Goal: Task Accomplishment & Management: Manage account settings

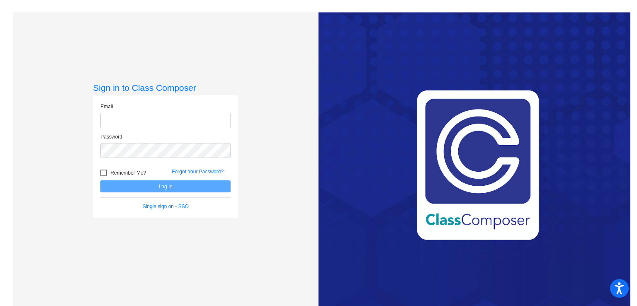
type input "[EMAIL_ADDRESS][DOMAIN_NAME]"
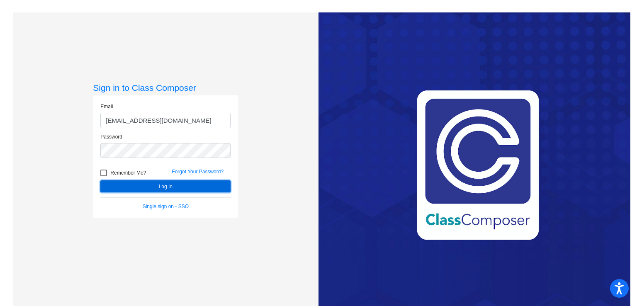
click at [144, 190] on button "Log In" at bounding box center [165, 186] width 130 height 12
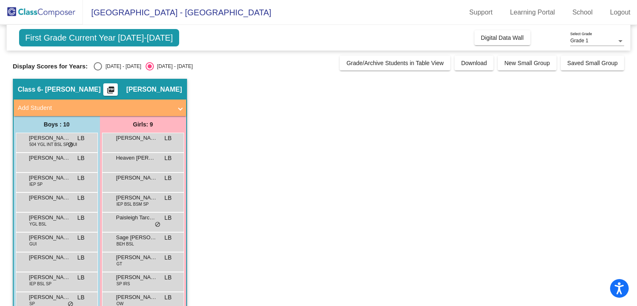
click at [98, 67] on div "Select an option" at bounding box center [98, 66] width 8 height 8
click at [98, 71] on input "[DATE] - [DATE]" at bounding box center [97, 71] width 0 height 0
radio input "true"
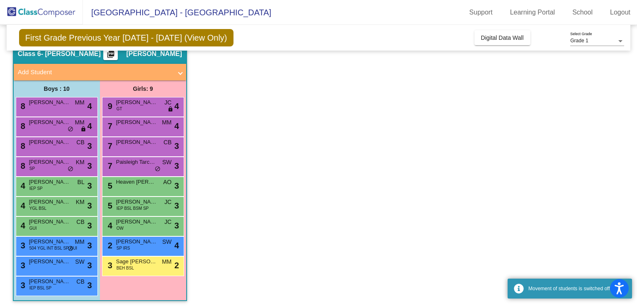
scroll to position [39, 0]
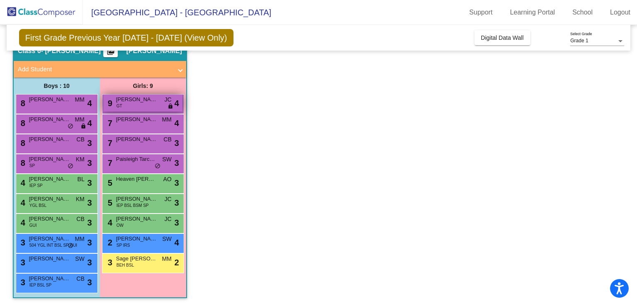
click at [151, 105] on div "9 [PERSON_NAME] GT JC lock do_not_disturb_alt 4" at bounding box center [142, 103] width 79 height 17
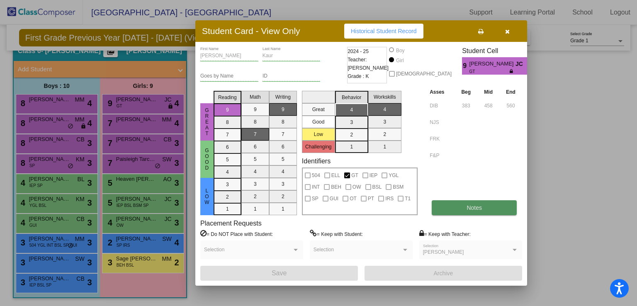
click at [447, 210] on button "Notes" at bounding box center [474, 207] width 85 height 15
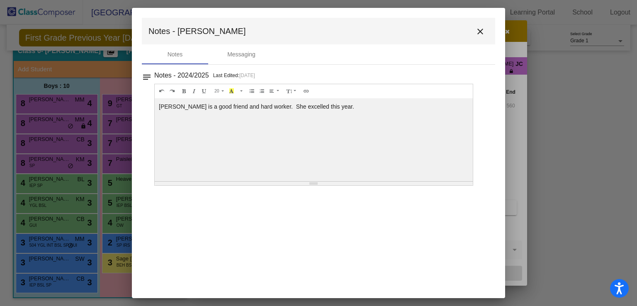
click at [478, 30] on mat-icon "close" at bounding box center [480, 32] width 10 height 10
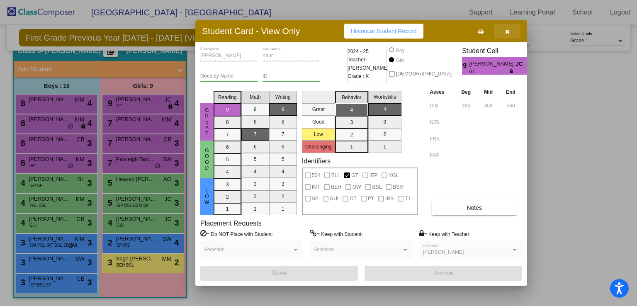
click at [506, 32] on icon "button" at bounding box center [507, 32] width 5 height 6
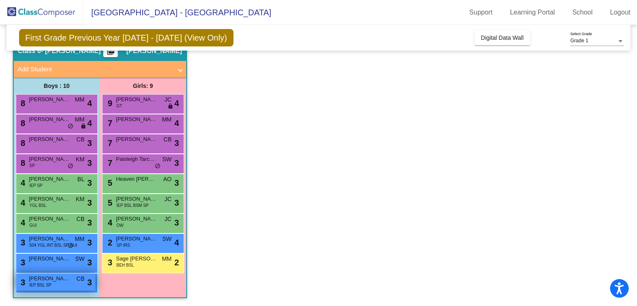
click at [67, 287] on div "3 [PERSON_NAME] IEP BSL SP CB lock do_not_disturb_alt 3" at bounding box center [55, 282] width 79 height 17
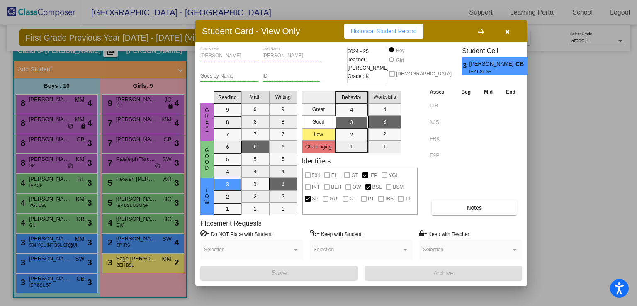
click at [508, 32] on icon "button" at bounding box center [507, 32] width 5 height 6
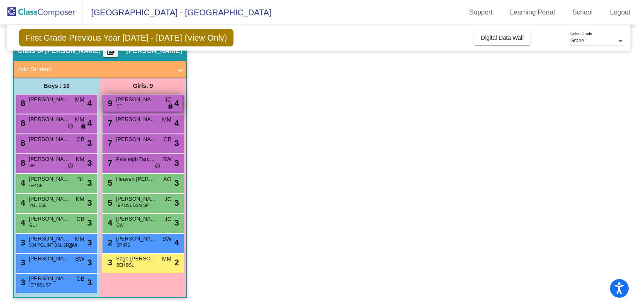
click at [151, 106] on div "9 [PERSON_NAME] GT JC lock do_not_disturb_alt 4" at bounding box center [142, 103] width 79 height 17
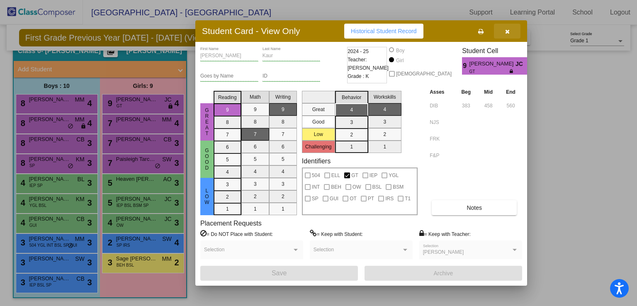
click at [508, 31] on icon "button" at bounding box center [507, 32] width 5 height 6
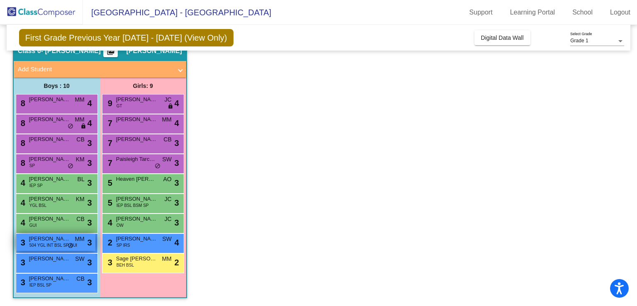
click at [56, 241] on span "[PERSON_NAME]" at bounding box center [49, 239] width 41 height 8
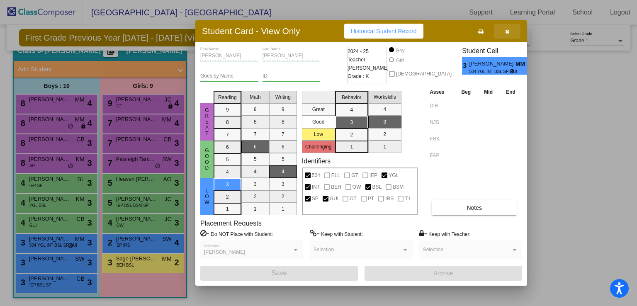
click at [507, 32] on icon "button" at bounding box center [507, 32] width 5 height 6
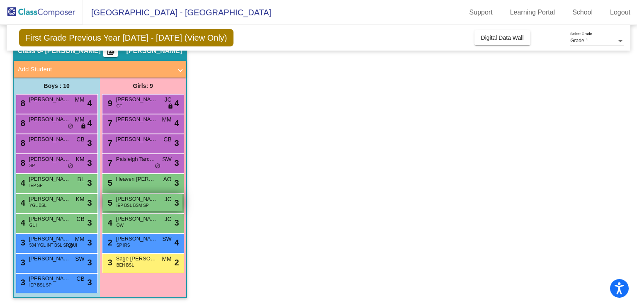
click at [155, 200] on span "[PERSON_NAME]" at bounding box center [136, 199] width 41 height 8
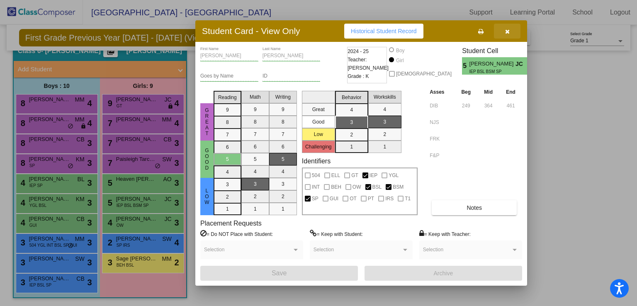
click at [504, 31] on button "button" at bounding box center [507, 31] width 27 height 15
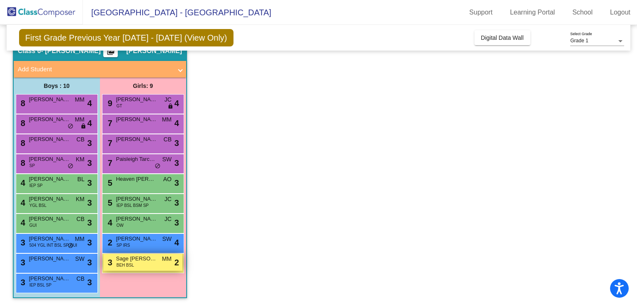
click at [141, 264] on div "3 Sage [PERSON_NAME] BEH BSL MM lock do_not_disturb_alt 2" at bounding box center [142, 262] width 79 height 17
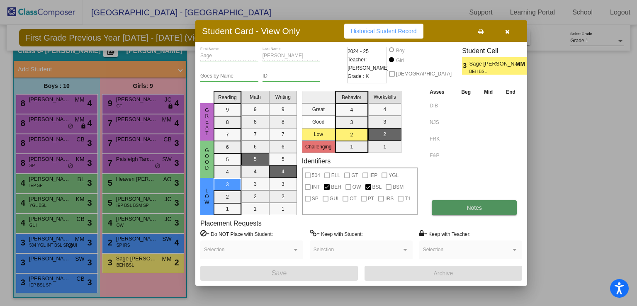
click at [460, 204] on button "Notes" at bounding box center [474, 207] width 85 height 15
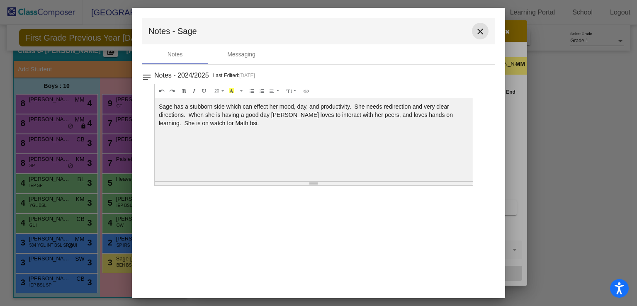
click at [480, 32] on mat-icon "close" at bounding box center [480, 32] width 10 height 10
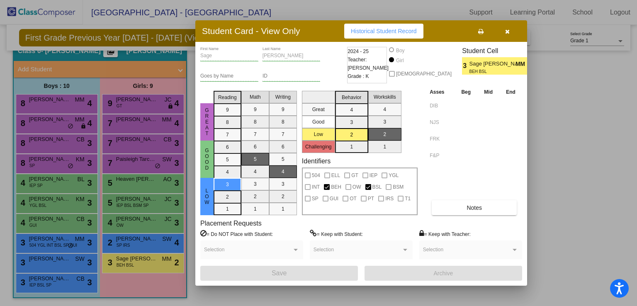
click at [505, 30] on icon "button" at bounding box center [507, 32] width 5 height 6
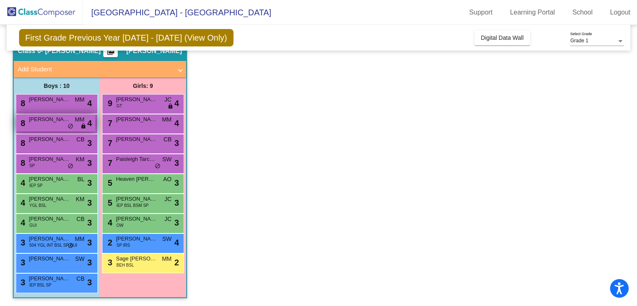
click at [58, 124] on div "8 [PERSON_NAME] MM lock do_not_disturb_alt 4" at bounding box center [55, 122] width 79 height 17
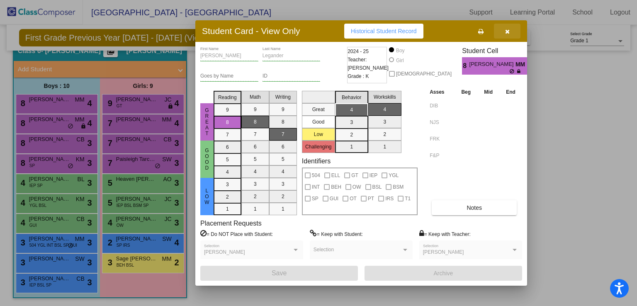
click at [508, 29] on icon "button" at bounding box center [507, 32] width 5 height 6
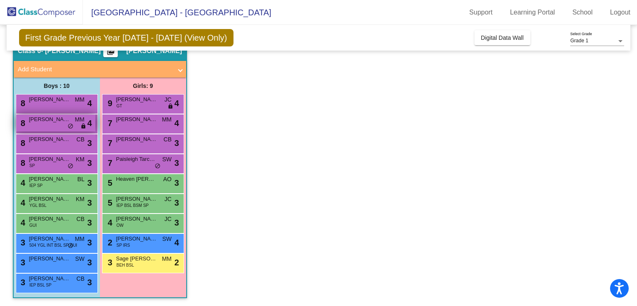
click at [58, 122] on span "[PERSON_NAME]" at bounding box center [49, 119] width 41 height 8
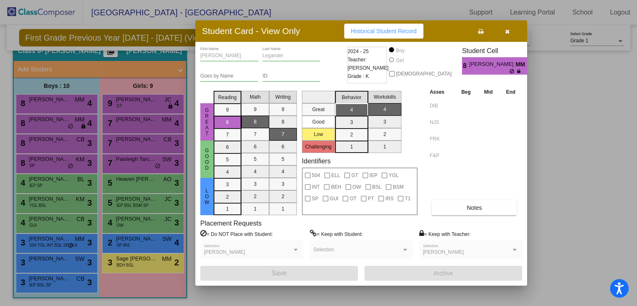
click at [60, 161] on div at bounding box center [318, 153] width 637 height 306
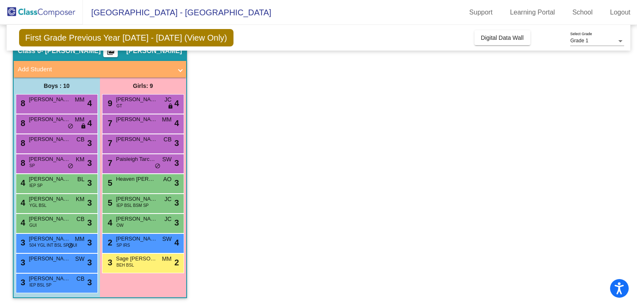
click at [60, 161] on span "[PERSON_NAME]" at bounding box center [49, 159] width 41 height 8
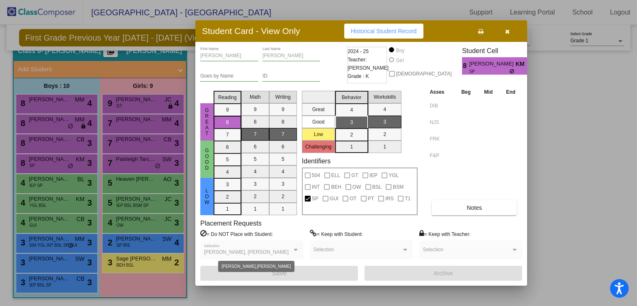
click at [294, 250] on div at bounding box center [296, 250] width 4 height 2
click at [505, 31] on icon "button" at bounding box center [507, 32] width 5 height 6
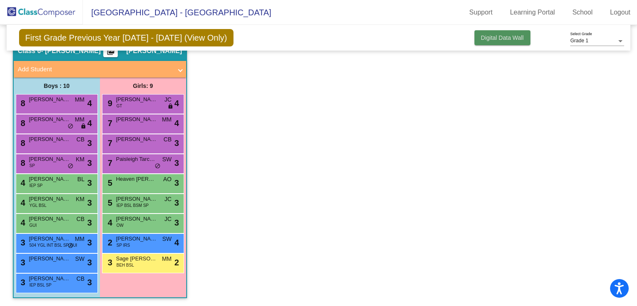
click at [512, 38] on span "Digital Data Wall" at bounding box center [502, 37] width 43 height 7
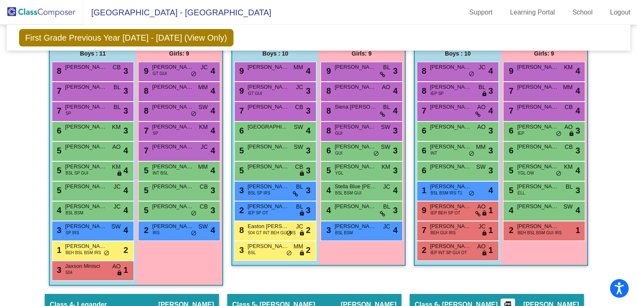
scroll to position [0, 0]
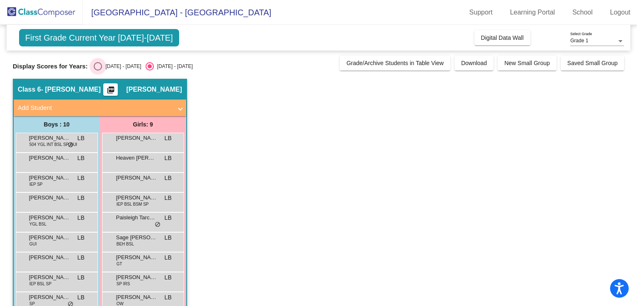
click at [101, 64] on div "Select an option" at bounding box center [98, 66] width 8 height 8
click at [98, 71] on input "[DATE] - [DATE]" at bounding box center [97, 71] width 0 height 0
radio input "true"
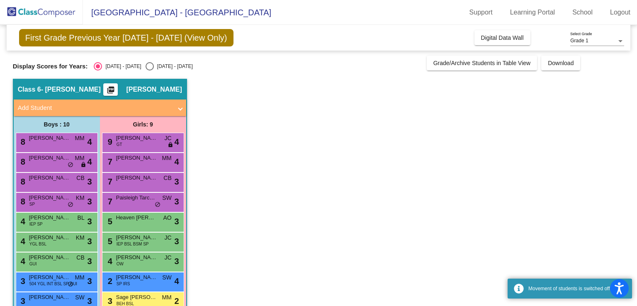
scroll to position [39, 0]
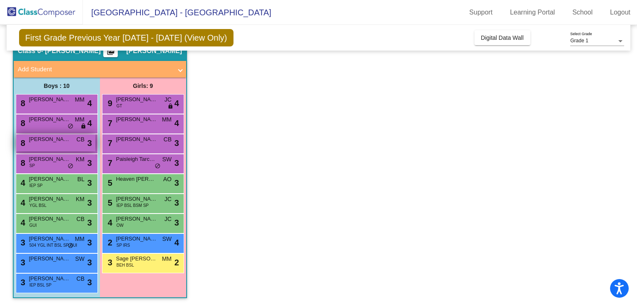
click at [55, 139] on span "[PERSON_NAME]" at bounding box center [49, 139] width 41 height 8
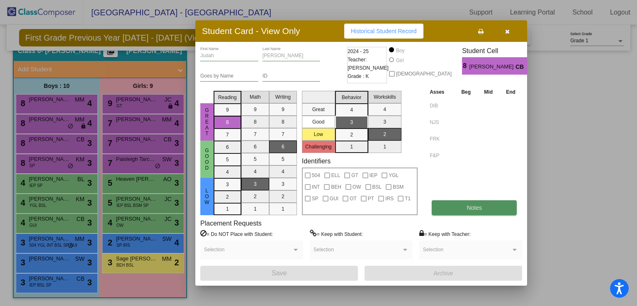
click at [458, 204] on button "Notes" at bounding box center [474, 207] width 85 height 15
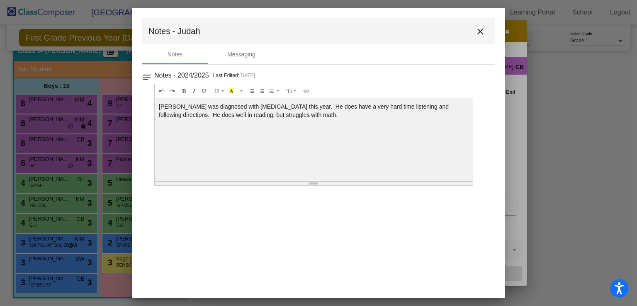
click at [477, 31] on mat-icon "close" at bounding box center [480, 32] width 10 height 10
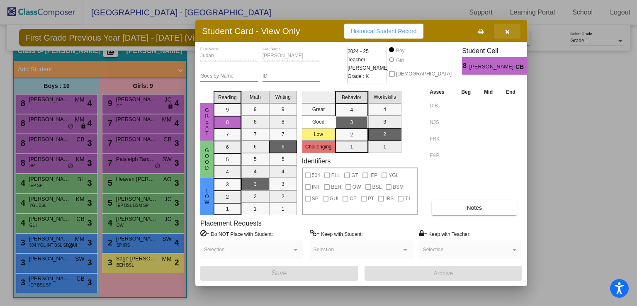
click at [504, 32] on button "button" at bounding box center [507, 31] width 27 height 15
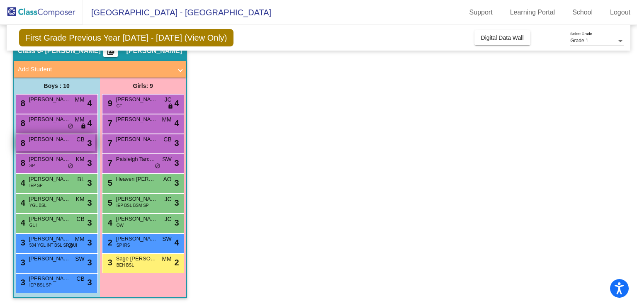
click at [68, 146] on div "8 [PERSON_NAME] lock do_not_disturb_alt 3" at bounding box center [55, 142] width 79 height 17
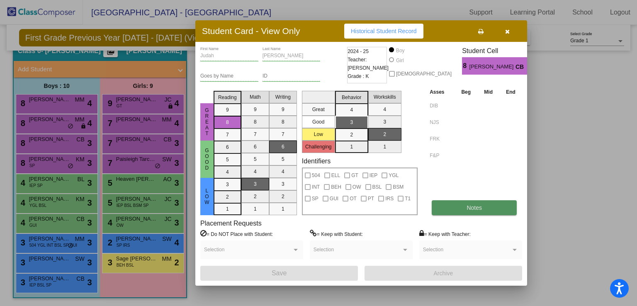
click at [455, 209] on button "Notes" at bounding box center [474, 207] width 85 height 15
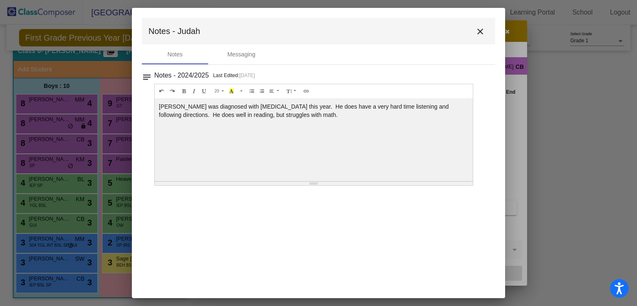
click at [481, 30] on mat-icon "close" at bounding box center [480, 32] width 10 height 10
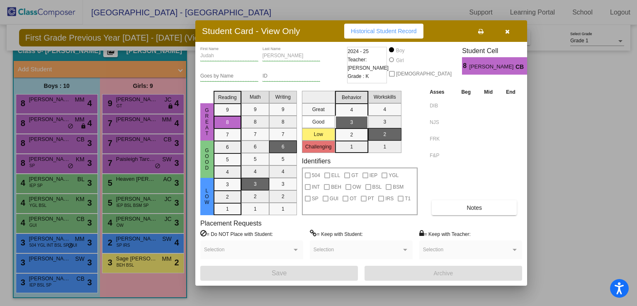
click at [506, 30] on icon "button" at bounding box center [507, 32] width 5 height 6
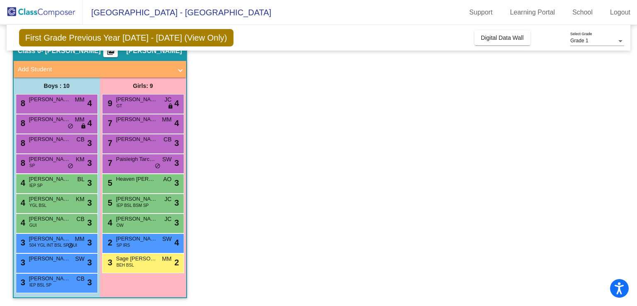
scroll to position [0, 0]
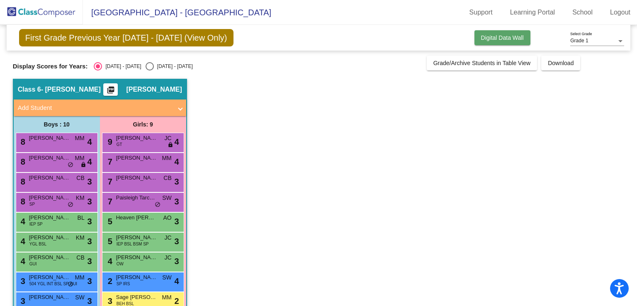
click at [489, 36] on span "Digital Data Wall" at bounding box center [502, 37] width 43 height 7
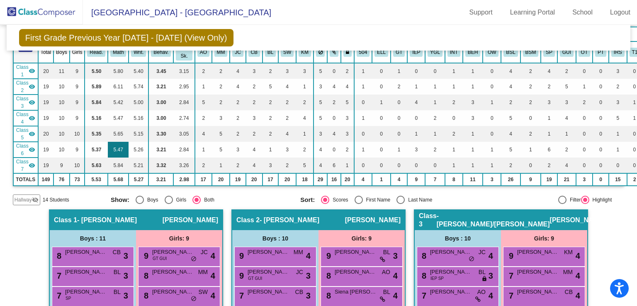
scroll to position [46, 0]
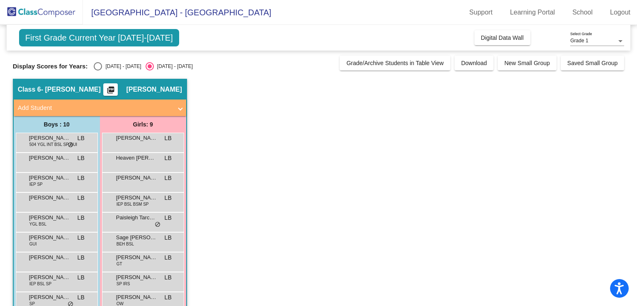
click at [96, 65] on div "Select an option" at bounding box center [98, 66] width 8 height 8
click at [97, 71] on input "[DATE] - [DATE]" at bounding box center [97, 71] width 0 height 0
radio input "true"
